Goal: Find specific page/section: Find specific page/section

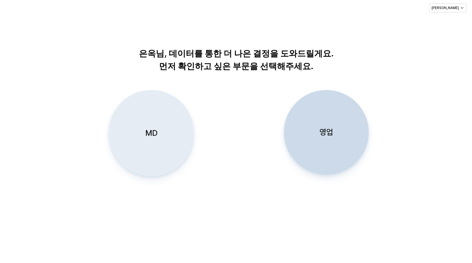
click at [145, 135] on div "MD" at bounding box center [151, 133] width 80 height 86
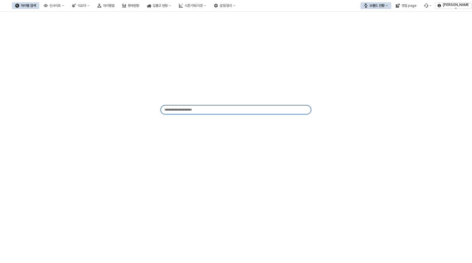
click at [216, 110] on input "App Frame" at bounding box center [233, 110] width 144 height 8
type input "****"
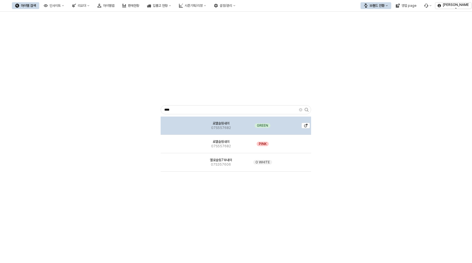
click at [242, 131] on div "로엘슬림내의 07S557682" at bounding box center [221, 126] width 48 height 18
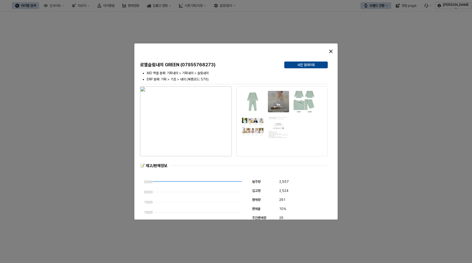
click at [103, 109] on div at bounding box center [236, 131] width 472 height 263
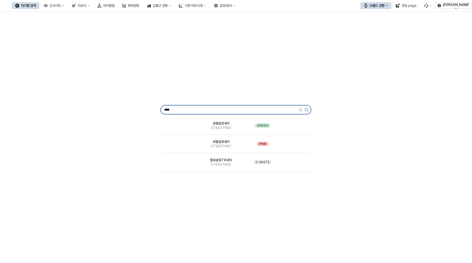
drag, startPoint x: 204, startPoint y: 107, endPoint x: 116, endPoint y: 97, distance: 88.9
click at [134, 106] on div "**** 로엘슬림내의 07S557682 GREEN 로엘슬림내의 07S557682 PINK 엘로슬림7부내의 07S357606 O WHITE" at bounding box center [235, 109] width 465 height 190
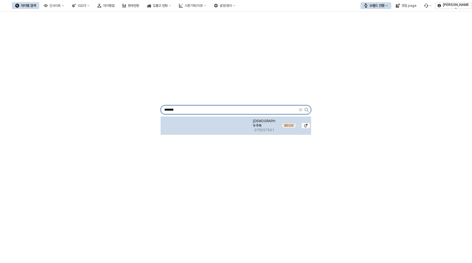
type input "*******"
click at [279, 131] on div "BEIGE" at bounding box center [289, 126] width 23 height 18
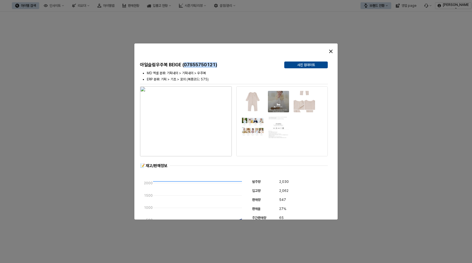
drag, startPoint x: 184, startPoint y: 64, endPoint x: 218, endPoint y: 65, distance: 33.9
click at [218, 65] on h5 "아일슬림우주복 BEIGE (07S55750121)" at bounding box center [210, 65] width 140 height 6
copy h5 "07S55750121)"
click at [221, 72] on li "MD 엑셀 분류: 기획내의 > 기획내의 > 우주복" at bounding box center [237, 73] width 181 height 5
drag, startPoint x: 216, startPoint y: 64, endPoint x: 185, endPoint y: 64, distance: 30.5
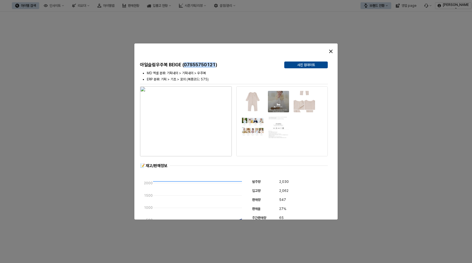
click at [185, 64] on h5 "아일슬림우주복 BEIGE (07S55750121)" at bounding box center [210, 65] width 140 height 6
copy h5 "07S55750121"
click at [329, 49] on div "Close" at bounding box center [331, 51] width 8 height 8
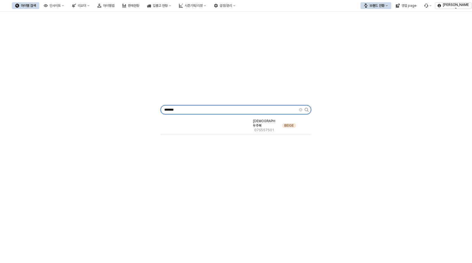
drag, startPoint x: 192, startPoint y: 111, endPoint x: 25, endPoint y: 41, distance: 181.0
click at [100, 100] on div "******* 아일슬림우주복 07S557501 BEIGE" at bounding box center [235, 109] width 465 height 190
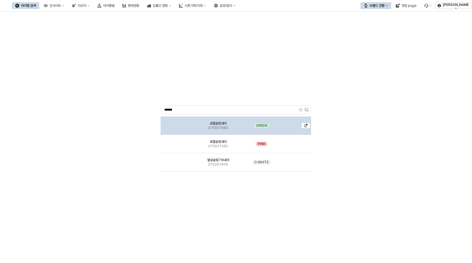
click at [213, 126] on span "07S557682" at bounding box center [218, 128] width 20 height 5
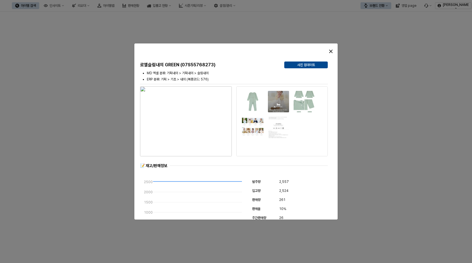
drag, startPoint x: 213, startPoint y: 126, endPoint x: 214, endPoint y: 65, distance: 61.3
click at [214, 65] on h5 "로엘슬림내의 GREEN (07S55768273)" at bounding box center [210, 65] width 140 height 6
drag, startPoint x: 182, startPoint y: 65, endPoint x: 213, endPoint y: 66, distance: 31.1
click at [213, 66] on h5 "로엘슬림내의 GREEN (07S55768273)" at bounding box center [210, 65] width 140 height 6
copy h5 "07S55768273"
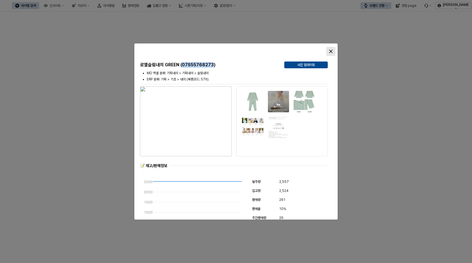
click at [330, 51] on icon "Close" at bounding box center [330, 51] width 3 height 3
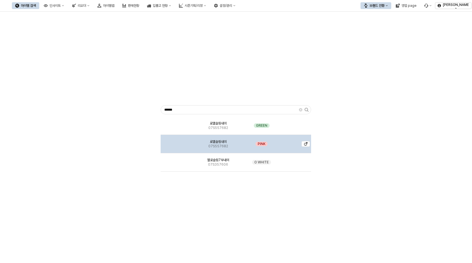
click at [214, 148] on div "로엘슬림내의 07S557682" at bounding box center [218, 144] width 46 height 18
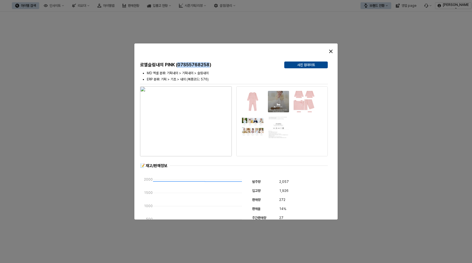
drag, startPoint x: 209, startPoint y: 65, endPoint x: 179, endPoint y: 64, distance: 30.2
click at [179, 64] on h5 "로엘슬림내의 PINK (07S55768258)" at bounding box center [210, 65] width 140 height 6
copy h5 "07S55768258"
click at [363, 156] on div at bounding box center [236, 131] width 472 height 263
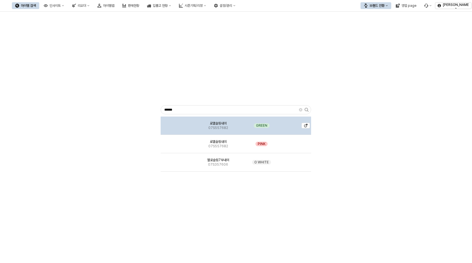
click at [232, 128] on div "로엘슬림내의 07S557682" at bounding box center [218, 126] width 46 height 18
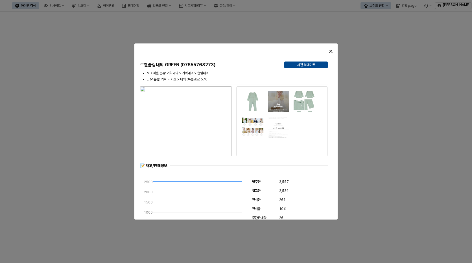
click at [376, 140] on div at bounding box center [236, 131] width 472 height 263
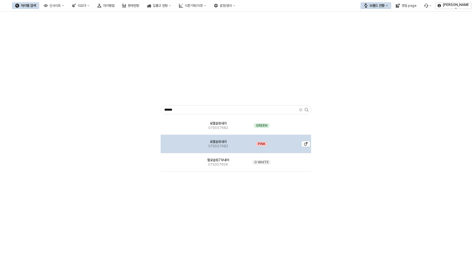
click at [227, 145] on span "07S557682" at bounding box center [218, 146] width 20 height 5
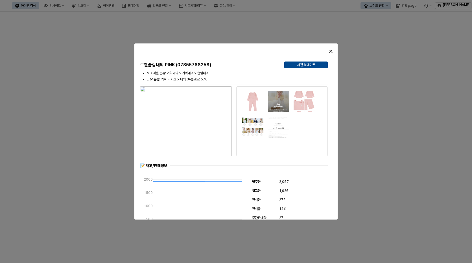
click at [399, 139] on div at bounding box center [236, 131] width 472 height 263
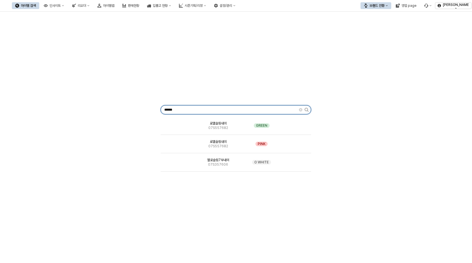
drag, startPoint x: 187, startPoint y: 108, endPoint x: 54, endPoint y: 102, distance: 132.5
click at [69, 106] on div "****** 로엘슬림내의 07S557682 GREEN 로엘슬림내의 07S557682 PINK 엘로슬림7부내의 07S357606 O WHITE" at bounding box center [235, 109] width 465 height 190
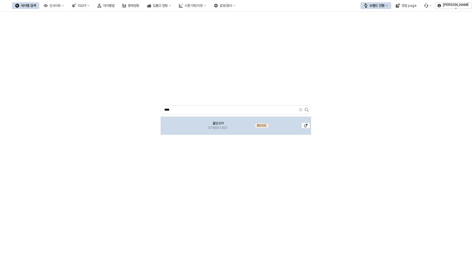
click at [267, 128] on div "BEIGE" at bounding box center [261, 126] width 41 height 18
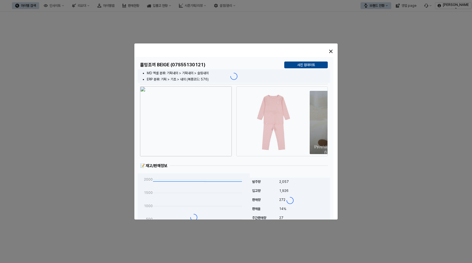
click at [203, 65] on h5 "홀밍조끼 BEIGE (07S55130121)" at bounding box center [210, 65] width 140 height 6
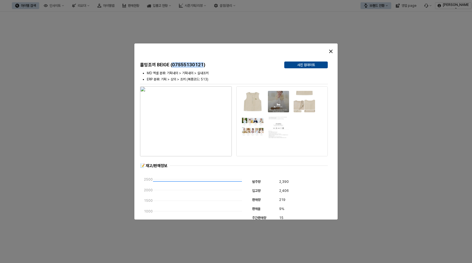
drag, startPoint x: 173, startPoint y: 65, endPoint x: 204, endPoint y: 66, distance: 31.1
click at [204, 66] on h5 "홀밍조끼 BEIGE (07S55130121)" at bounding box center [210, 65] width 140 height 6
copy h5 "07S55130121"
click at [329, 53] on div "Close" at bounding box center [331, 51] width 8 height 8
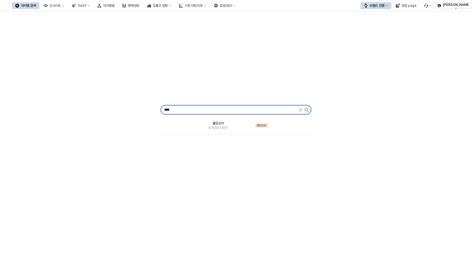
drag, startPoint x: 211, startPoint y: 107, endPoint x: 67, endPoint y: 108, distance: 144.2
click at [67, 108] on div "**** 홀밍조끼 07S551301 BEIGE" at bounding box center [235, 109] width 465 height 190
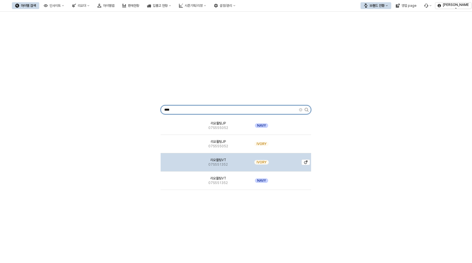
type input "****"
click at [216, 164] on span "07S551352" at bounding box center [217, 164] width 19 height 5
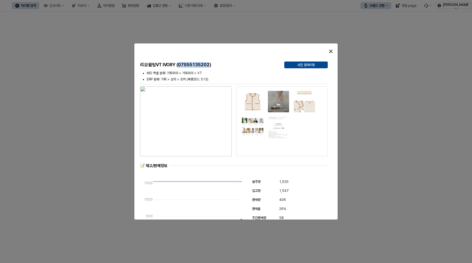
drag, startPoint x: 180, startPoint y: 64, endPoint x: 211, endPoint y: 67, distance: 31.1
click at [211, 67] on h5 "리오퀼팅VT IVORY (07S55135202)" at bounding box center [210, 65] width 140 height 6
copy h5 "07S55135202"
